Goal: Task Accomplishment & Management: Use online tool/utility

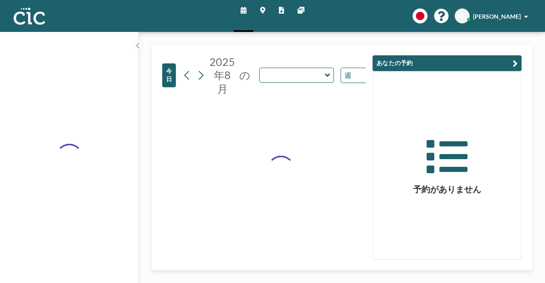
type input "Usu"
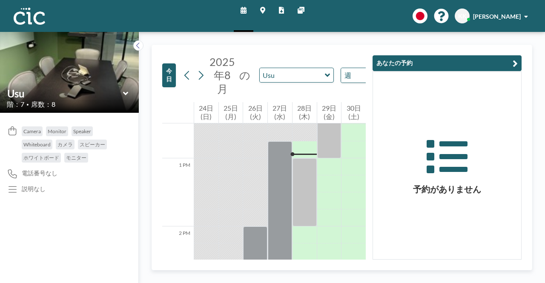
scroll to position [852, 0]
click at [141, 45] on button at bounding box center [138, 45] width 10 height 10
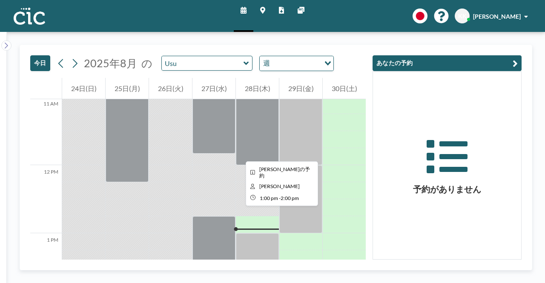
scroll to position [761, 0]
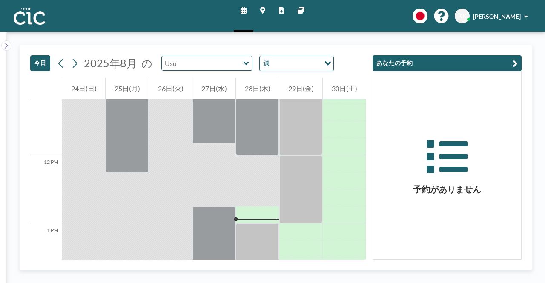
click at [228, 61] on input "text" at bounding box center [203, 63] width 82 height 14
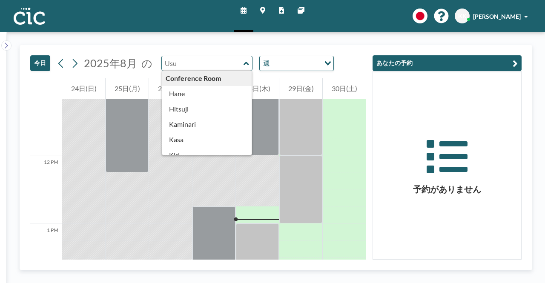
click at [238, 62] on input "text" at bounding box center [203, 63] width 82 height 14
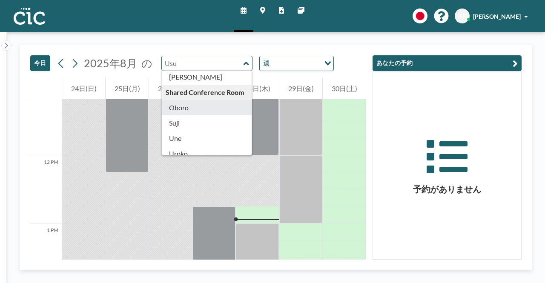
type input "Oboro"
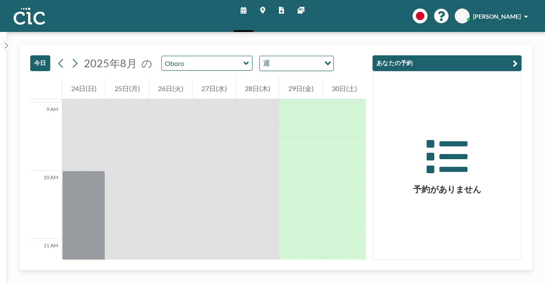
scroll to position [609, 0]
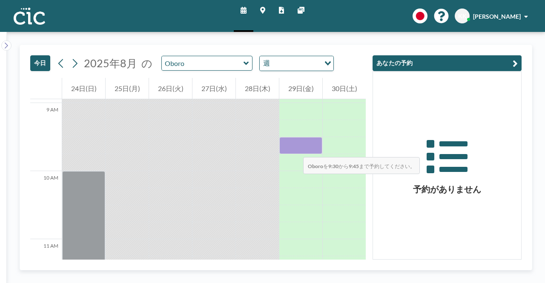
click at [295, 149] on div at bounding box center [300, 145] width 43 height 17
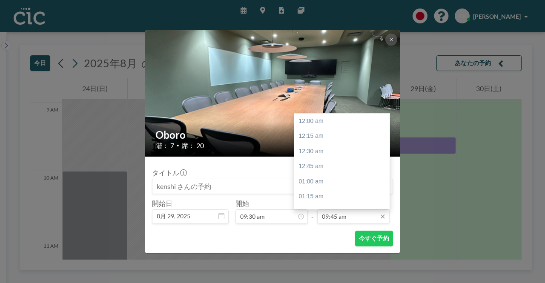
scroll to position [591, 0]
click at [339, 219] on input "09:45 am" at bounding box center [353, 216] width 72 height 14
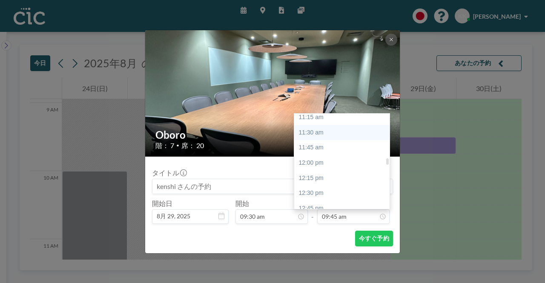
click at [307, 136] on div "11:30 am" at bounding box center [344, 132] width 100 height 15
type input "11:30 am"
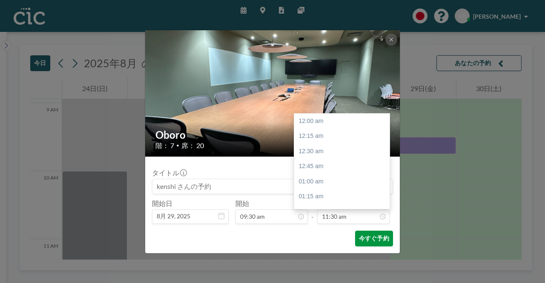
scroll to position [697, 0]
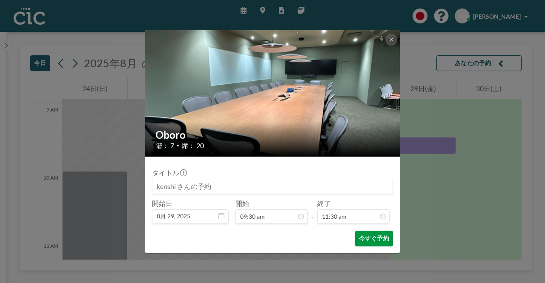
click at [367, 238] on button "今すぐ予約" at bounding box center [374, 239] width 38 height 16
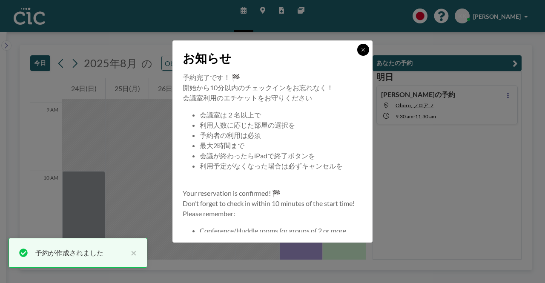
click at [360, 48] on button at bounding box center [363, 50] width 12 height 12
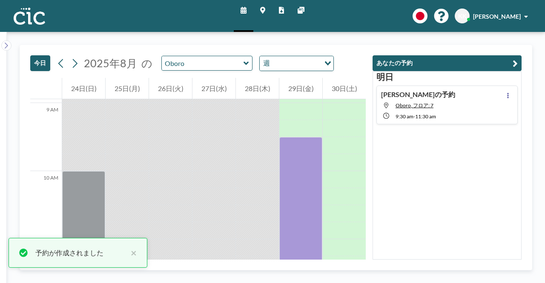
click at [401, 178] on div "[DATE] [PERSON_NAME]の予約 Oboro, フロア: 7 9:30 AM - 11:30 AM" at bounding box center [447, 165] width 149 height 189
